Goal: Task Accomplishment & Management: Manage account settings

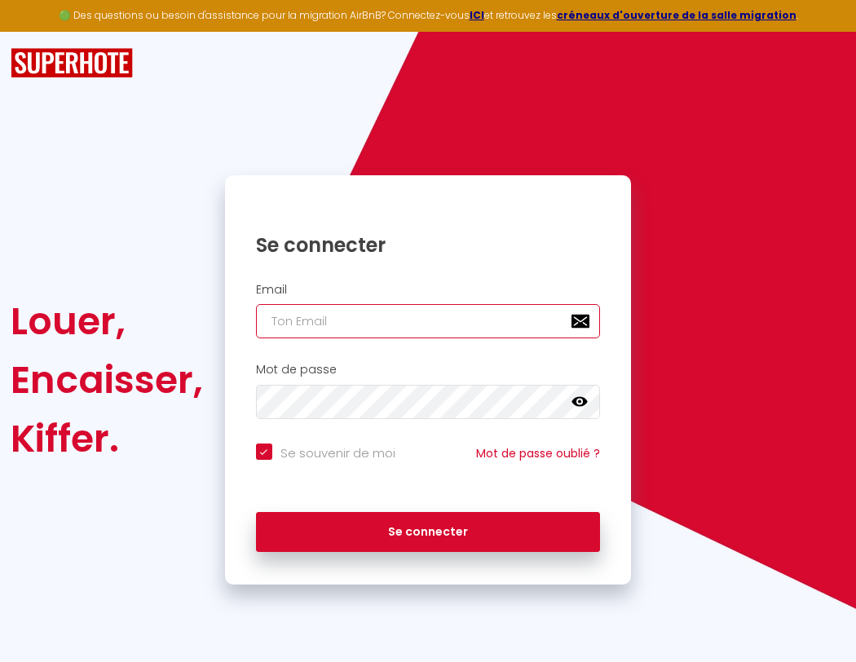
type input "l"
checkbox input "true"
type input "le"
checkbox input "true"
type input "les"
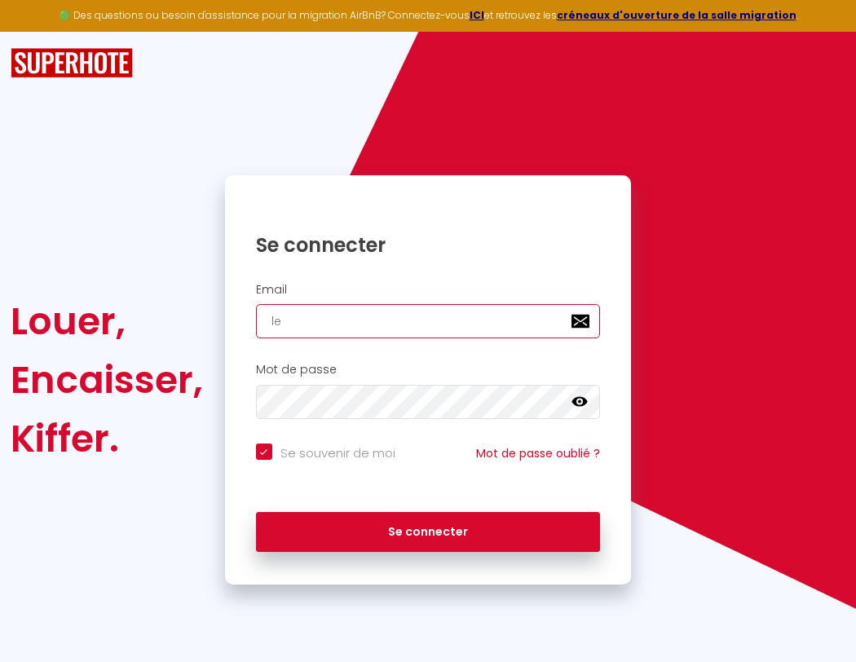
checkbox input "true"
type input "lesp"
checkbox input "true"
type input "lespa"
checkbox input "true"
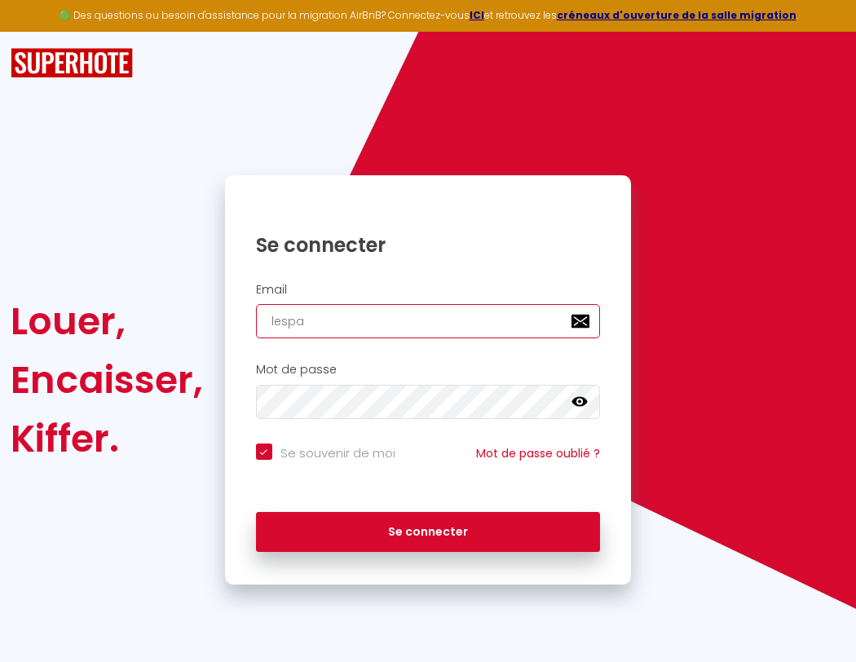
type input "lespac"
checkbox input "true"
type input "lespace"
checkbox input "true"
type input "lespaced"
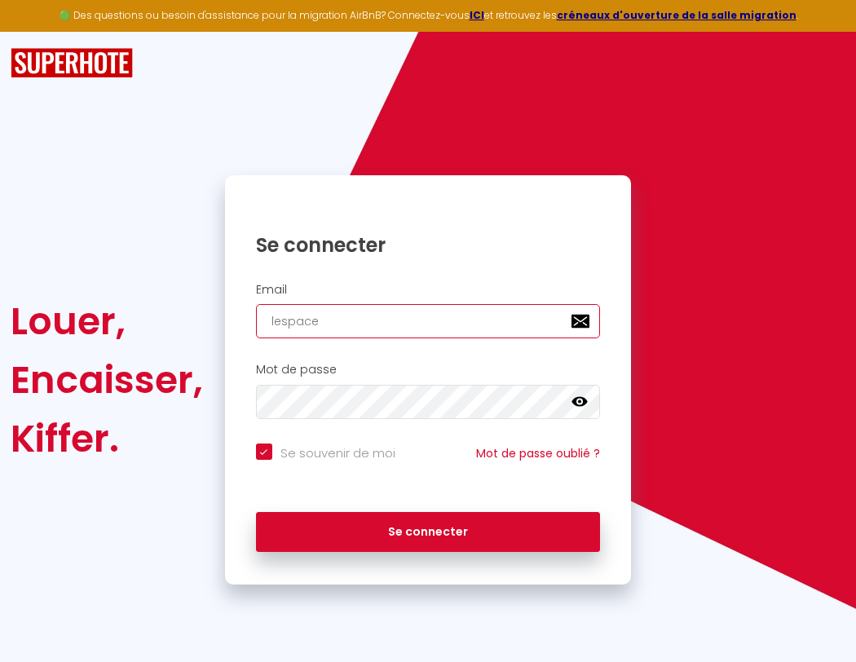
checkbox input "true"
type input "l"
checkbox input "true"
type input "le"
checkbox input "true"
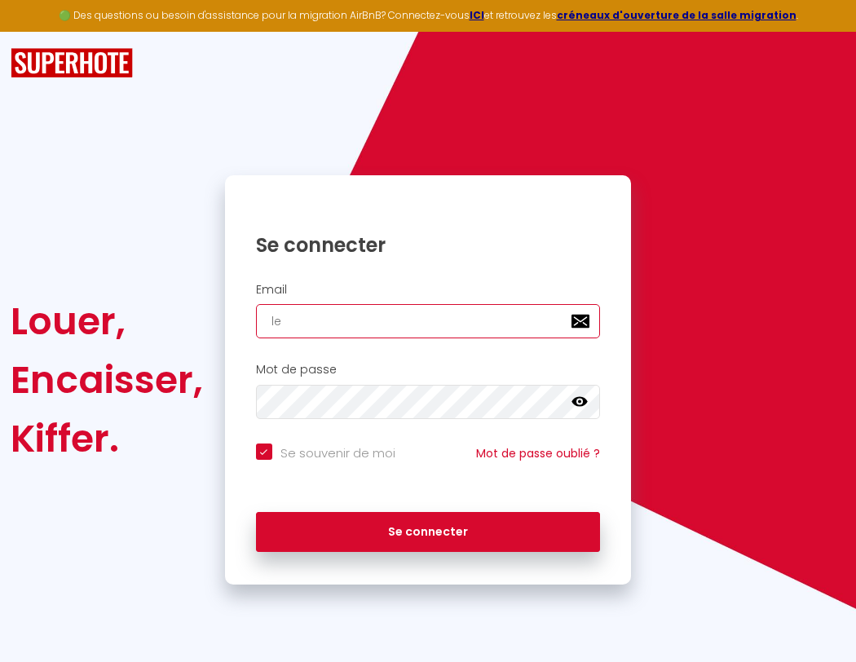
type input "lespacedet"
checkbox input "true"
type input "les"
checkbox input "true"
type input "lespacedete"
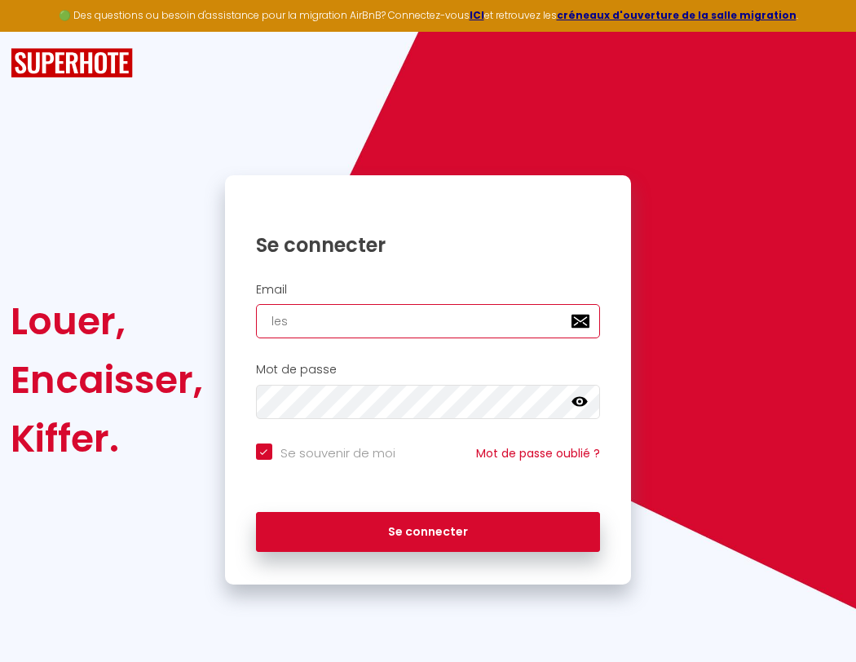
checkbox input "true"
type input "lesp"
checkbox input "true"
type input "lespacedeten"
checkbox input "true"
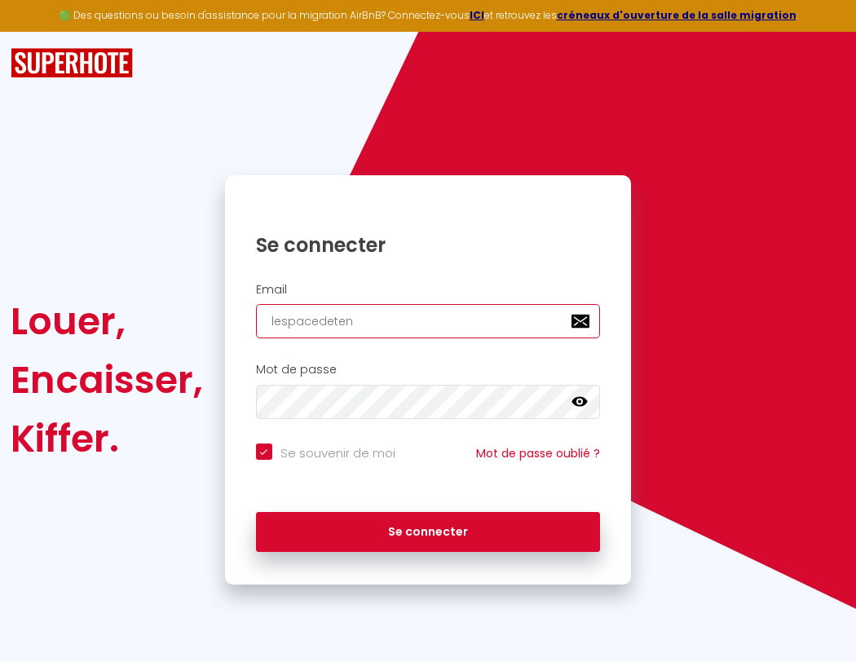
type input "lespa"
checkbox input "true"
type input "lespacedetent"
checkbox input "true"
type input "lespacedetente"
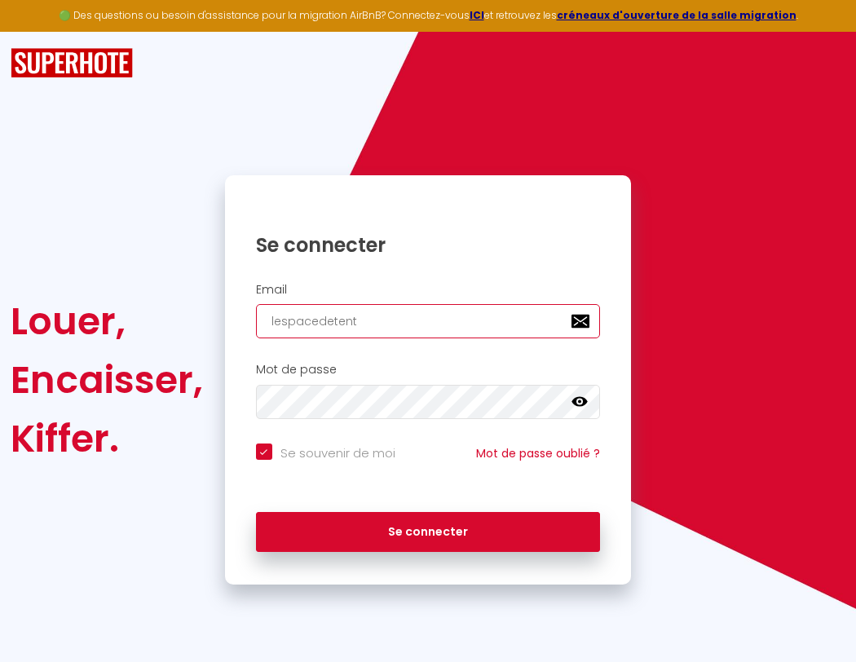
checkbox input "true"
type input "lespacedetente@"
checkbox input "true"
type input "lespacedetente@g"
checkbox input "true"
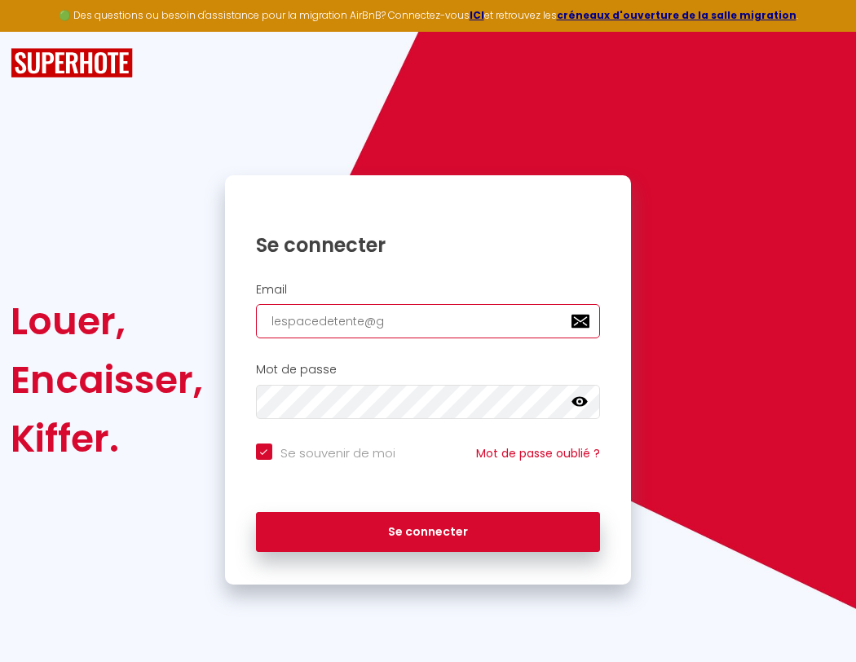
type input "l"
checkbox input "true"
type input "lespacedetente@gm"
checkbox input "true"
type input "le"
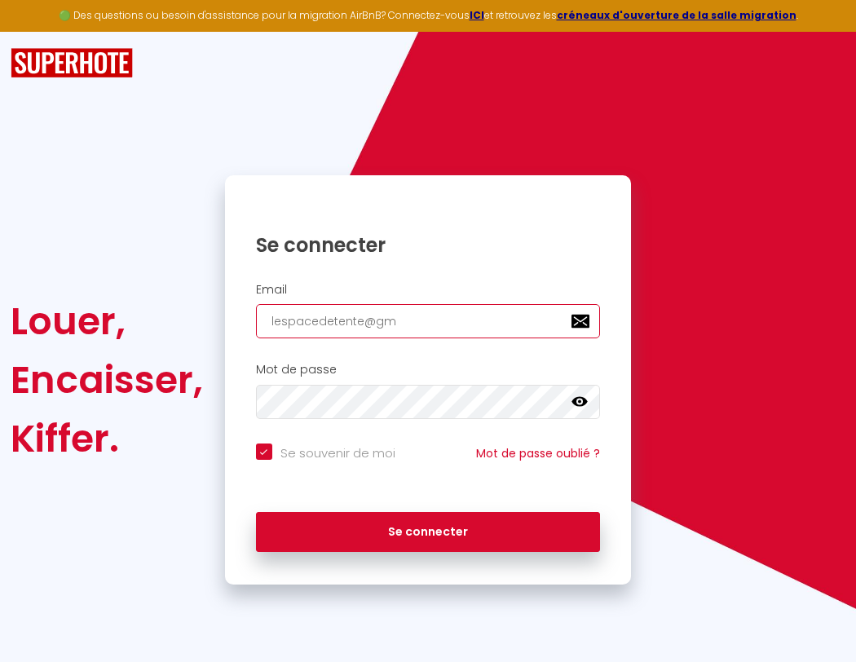
checkbox input "true"
type input "lespacedetente@gma"
checkbox input "true"
type input "les"
checkbox input "true"
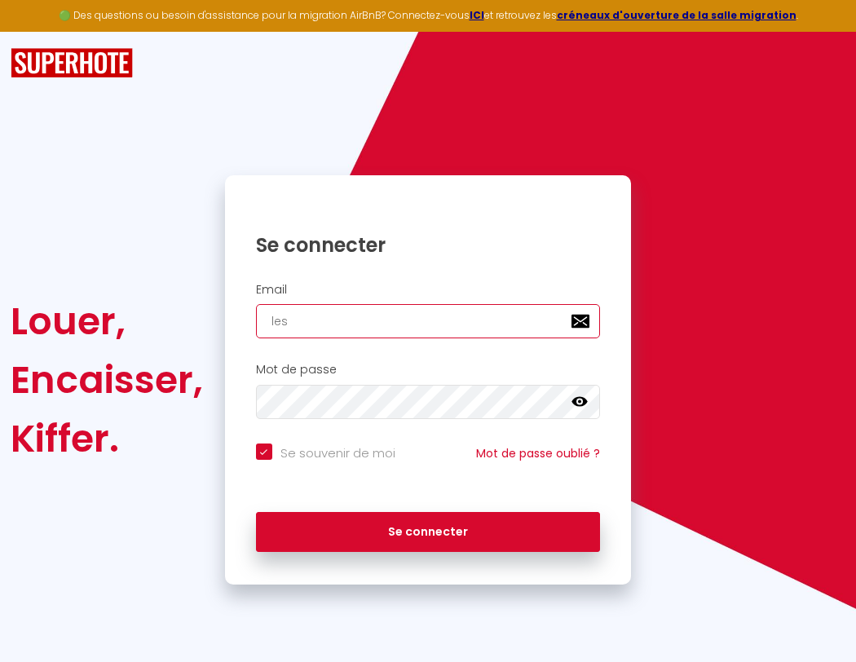
type input "lespacedetente@gmai"
checkbox input "true"
type input "lesp"
checkbox input "true"
type input "[EMAIL_ADDRESS]"
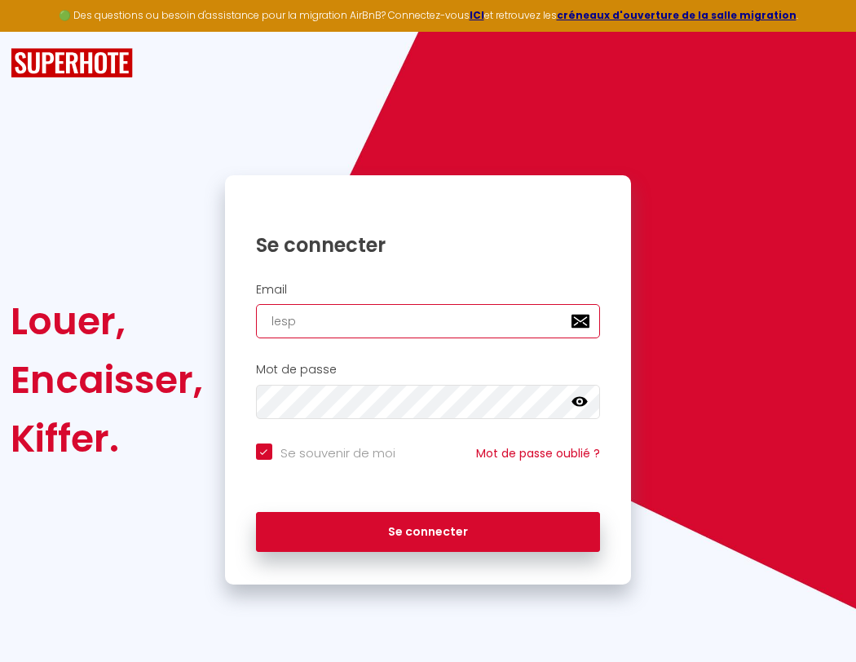
checkbox input "true"
type input "lespa"
checkbox input "true"
type input "[EMAIL_ADDRESS]."
checkbox input "true"
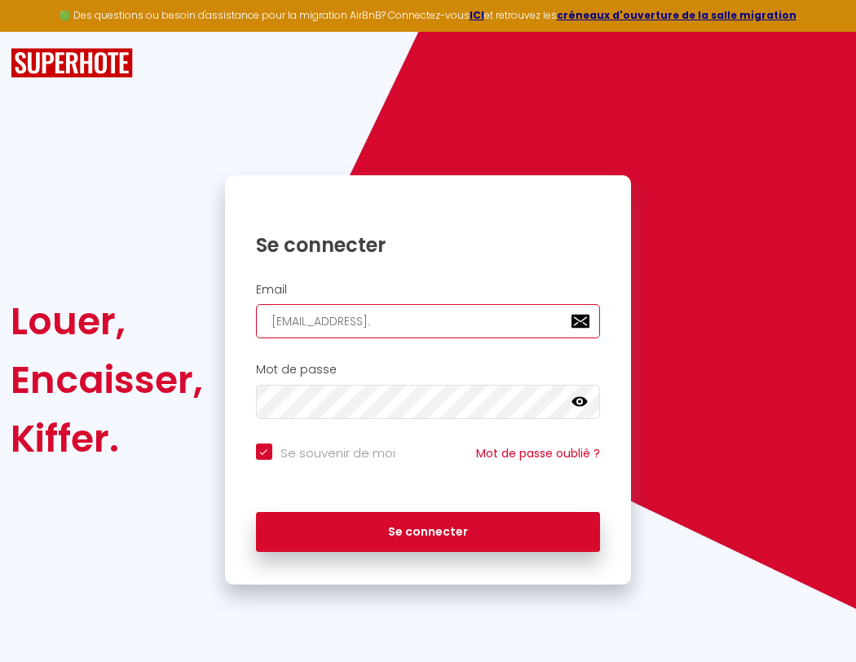
type input "lespac"
checkbox input "true"
